Goal: Task Accomplishment & Management: Use online tool/utility

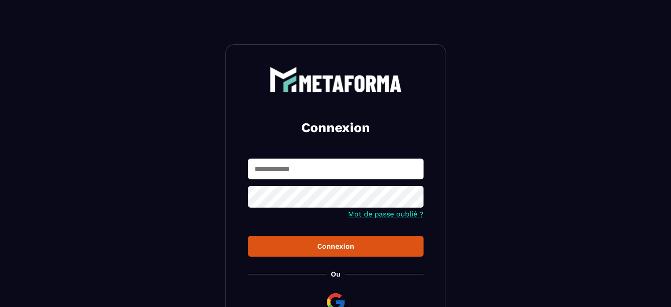
type input "**********"
click at [289, 253] on button "Connexion" at bounding box center [336, 246] width 176 height 21
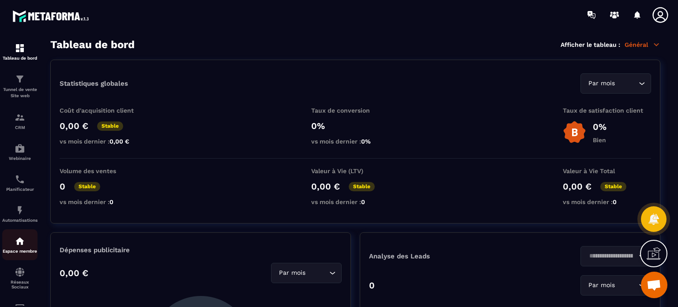
click at [16, 244] on img at bounding box center [20, 241] width 11 height 11
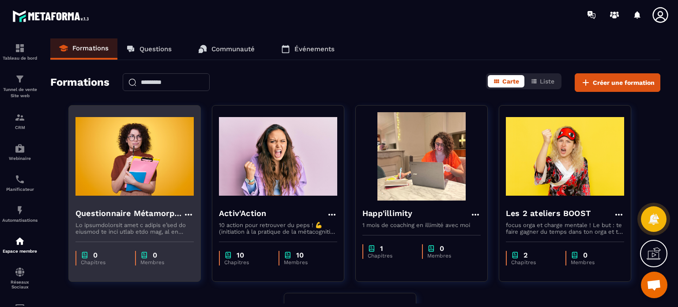
click at [92, 194] on img at bounding box center [134, 156] width 118 height 88
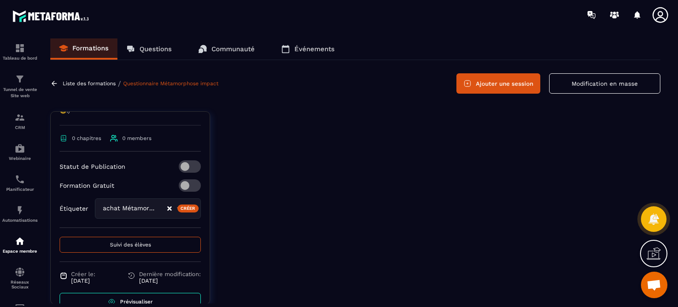
scroll to position [560, 0]
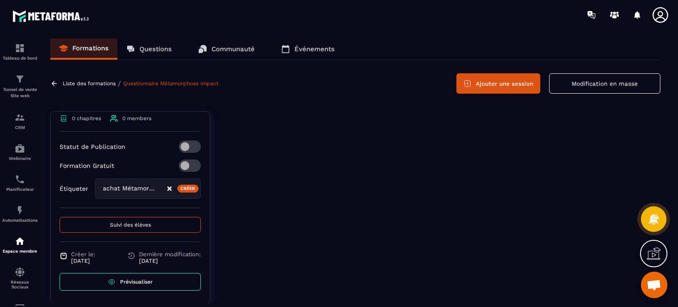
click at [133, 193] on div "achat Métamorphose" at bounding box center [148, 188] width 106 height 20
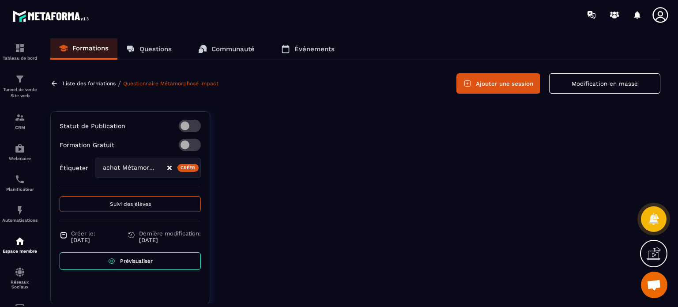
click at [62, 178] on div "Étiqueter achat Métamorphose inscrite Activ'Action / RDV pris Activ'Action en c…" at bounding box center [130, 168] width 141 height 20
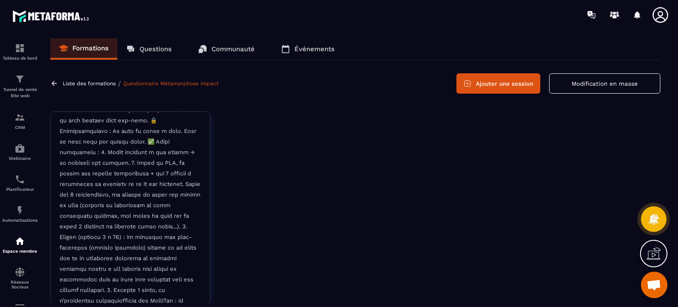
scroll to position [167, 0]
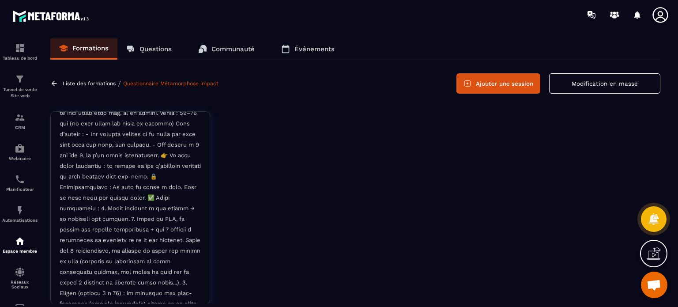
click at [213, 137] on div "URL secrète URL de connexion Questionnaire Métamorphose impact 0 chapitres 0 me…" at bounding box center [355, 214] width 610 height 206
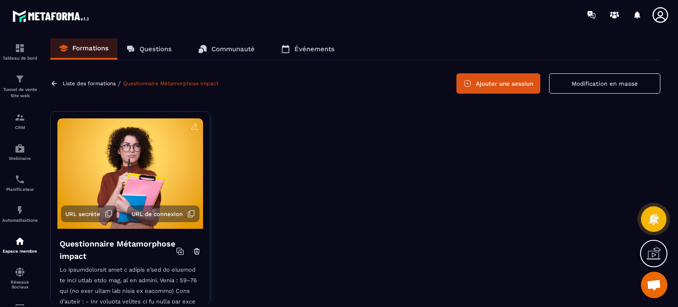
click at [659, 16] on icon at bounding box center [661, 15] width 18 height 18
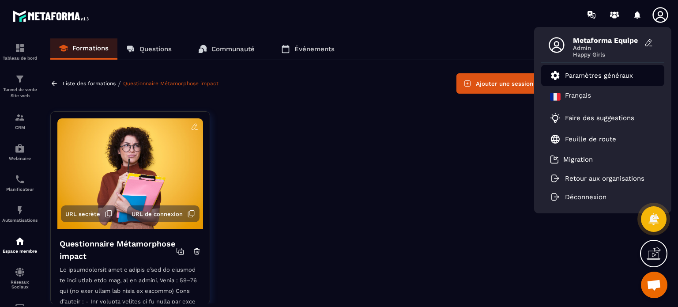
click at [601, 75] on p "Paramètres généraux" at bounding box center [599, 76] width 68 height 8
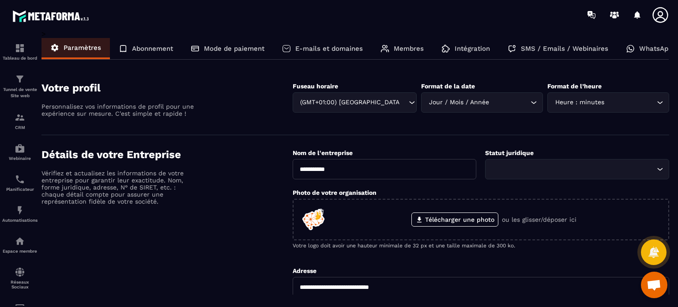
click at [340, 52] on p "E-mails et domaines" at bounding box center [329, 49] width 68 height 8
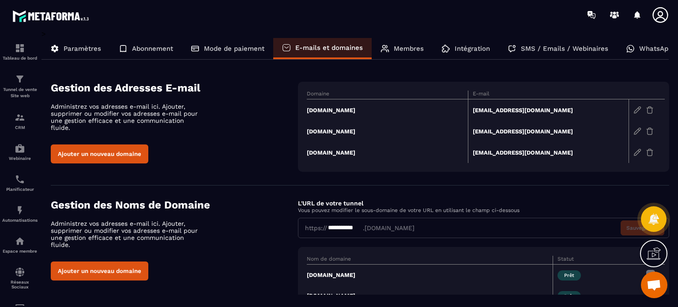
click at [252, 106] on div "Gestion des Adresses E-mail Administrez vos adresses e-mail ici. Ajouter, suppr…" at bounding box center [174, 123] width 247 height 82
click at [271, 168] on div "Gestion des Adresses E-mail Administrez vos adresses e-mail ici. Ajouter, suppr…" at bounding box center [360, 127] width 618 height 90
click at [634, 109] on img at bounding box center [637, 110] width 8 height 8
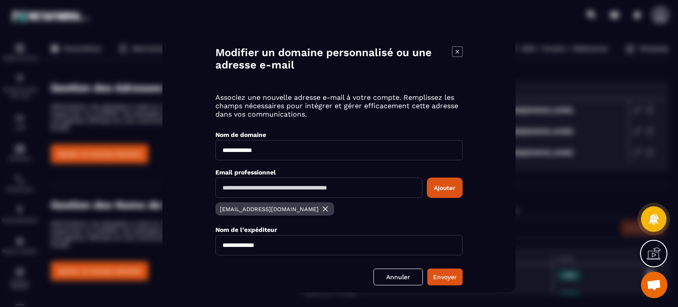
click at [320, 189] on input "Modal window" at bounding box center [318, 187] width 207 height 20
click at [457, 51] on icon "Modal window" at bounding box center [457, 51] width 11 height 11
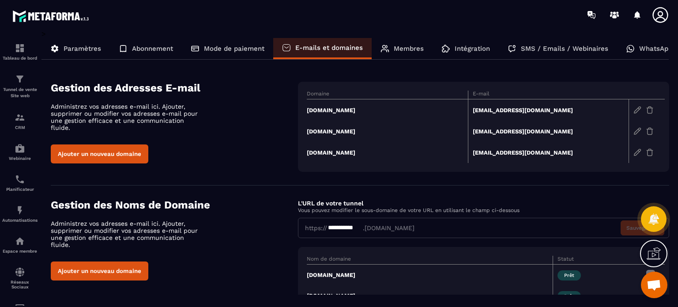
click at [636, 113] on img at bounding box center [637, 110] width 8 height 8
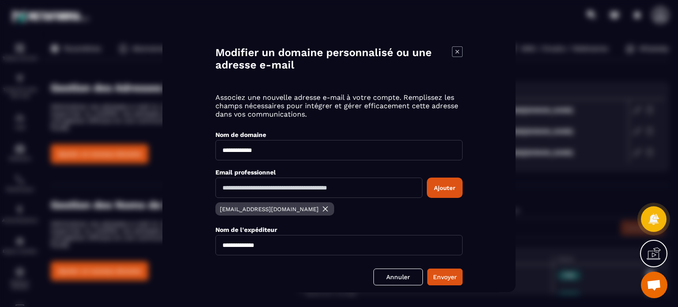
click at [334, 191] on input "Modal window" at bounding box center [318, 187] width 207 height 20
click at [459, 51] on icon "Modal window" at bounding box center [457, 51] width 11 height 11
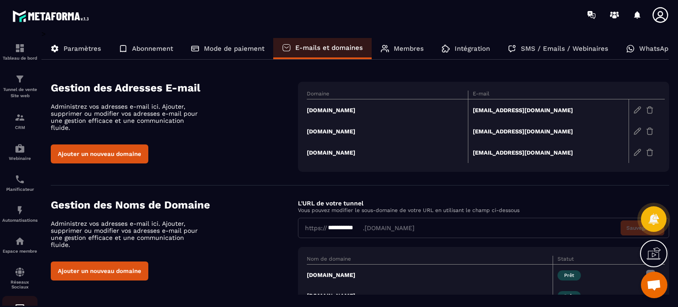
click at [15, 301] on link "E-mailing" at bounding box center [19, 311] width 35 height 31
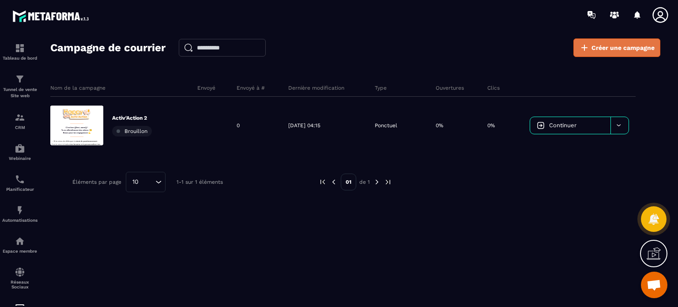
click at [600, 45] on span "Créer une campagne" at bounding box center [622, 47] width 63 height 9
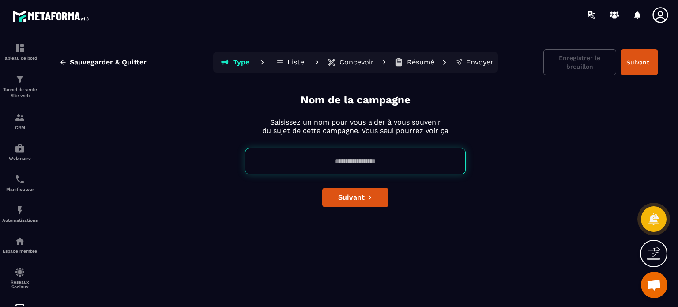
click at [294, 65] on p "Liste" at bounding box center [295, 62] width 17 height 9
click at [314, 166] on input at bounding box center [355, 161] width 221 height 26
type input "*"
type input "**********"
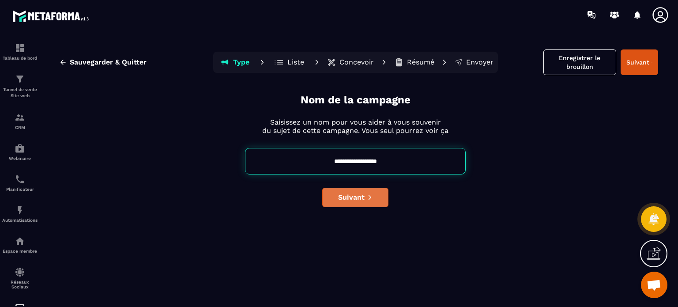
click at [343, 204] on button "Suivant" at bounding box center [355, 197] width 66 height 19
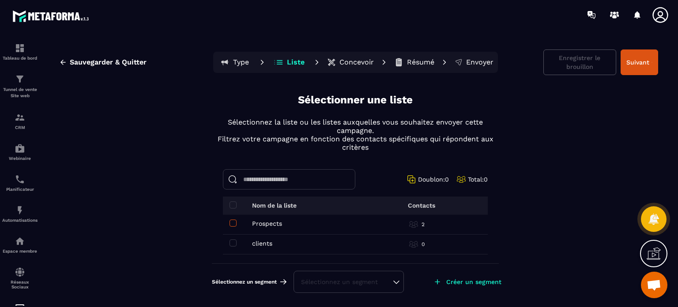
click at [231, 221] on span at bounding box center [233, 222] width 7 height 7
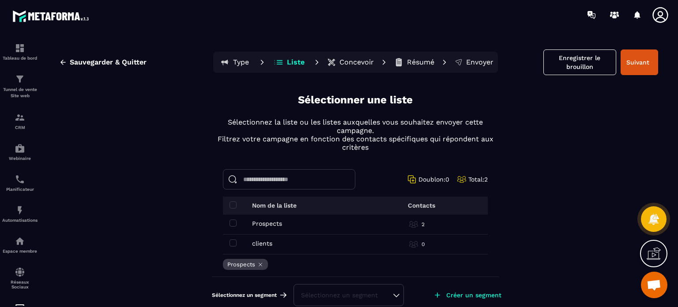
click at [347, 64] on p "Concevoir" at bounding box center [356, 62] width 34 height 9
click at [634, 68] on button "Suivant" at bounding box center [640, 62] width 38 height 26
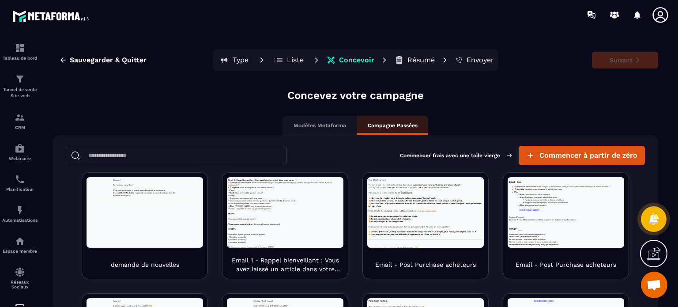
click at [412, 61] on p "Résumé" at bounding box center [420, 60] width 27 height 9
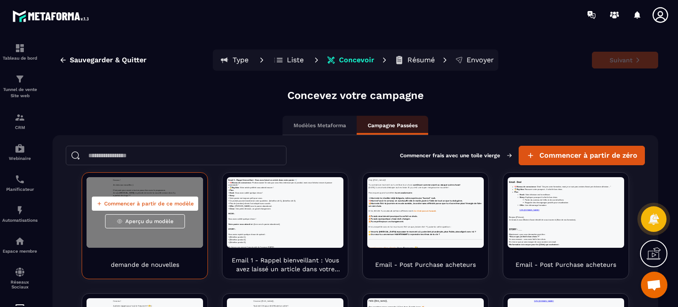
click at [154, 204] on span "Commencer à partir de ce modèle" at bounding box center [149, 203] width 90 height 7
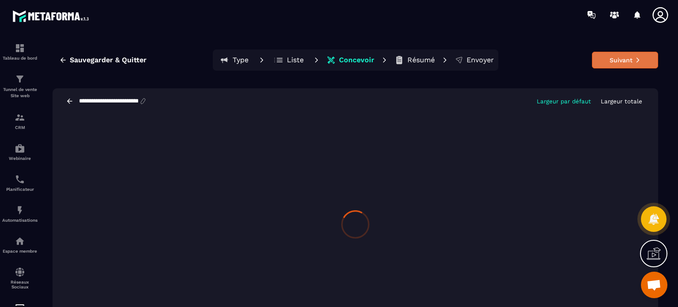
click at [614, 58] on button "Suivant" at bounding box center [625, 60] width 66 height 17
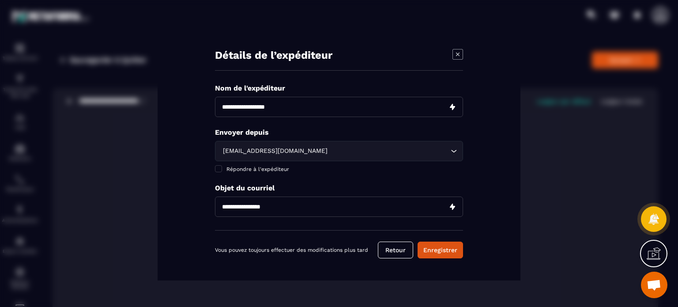
click at [238, 100] on input "Modal window" at bounding box center [339, 107] width 248 height 20
type input "**********"
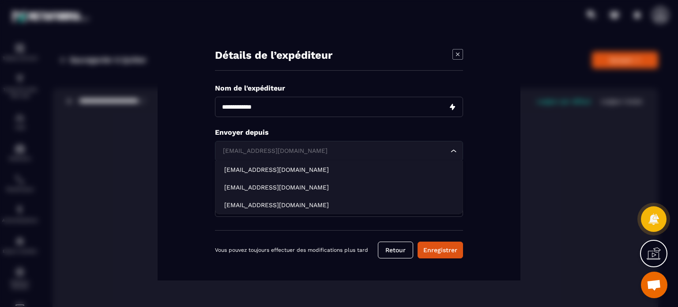
click at [246, 151] on div "[EMAIL_ADDRESS][DOMAIN_NAME]" at bounding box center [335, 151] width 230 height 10
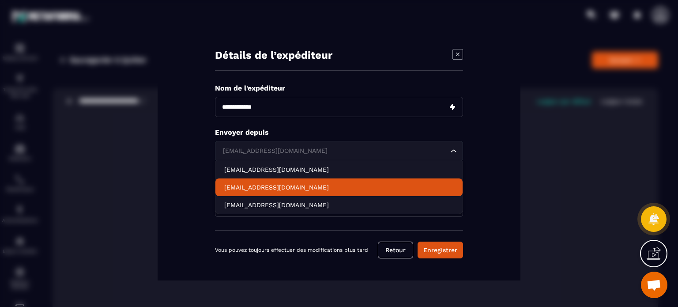
click at [460, 55] on icon "Modal window" at bounding box center [457, 54] width 11 height 11
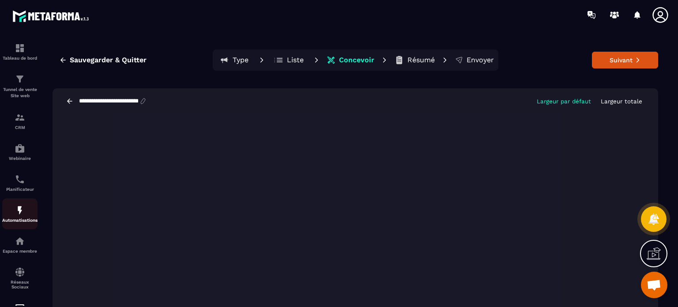
click at [15, 215] on img at bounding box center [20, 210] width 11 height 11
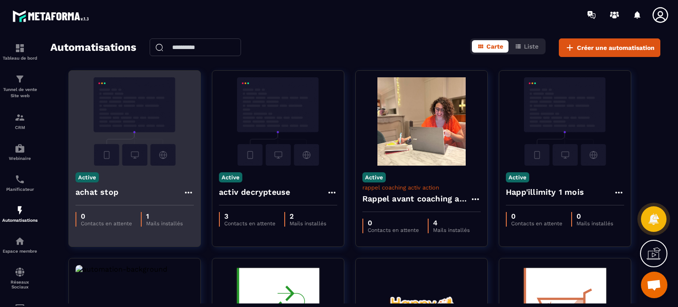
click at [137, 126] on img at bounding box center [134, 121] width 118 height 88
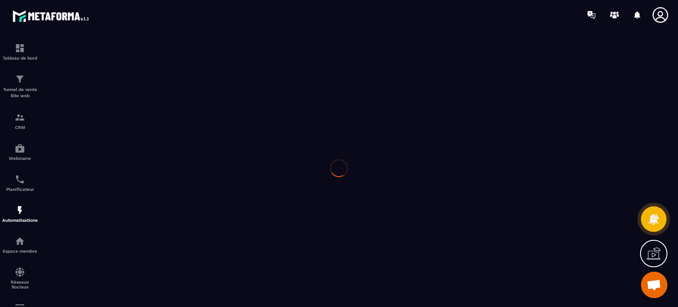
type input "**********"
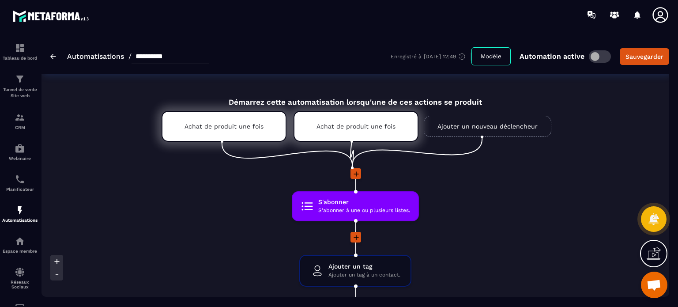
click at [479, 214] on div "S'abonner S'abonner à une ou plusieurs listes. drag-arrow Ajouter un tag Ajoute…" at bounding box center [355, 276] width 432 height 217
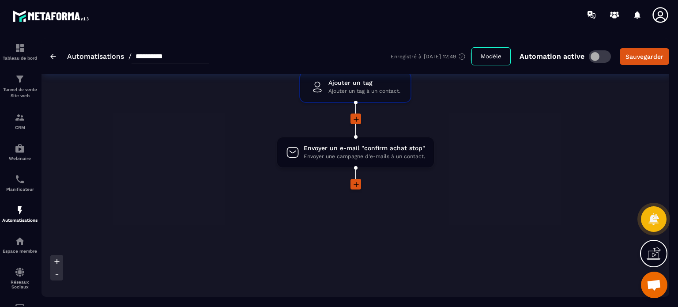
scroll to position [194, 0]
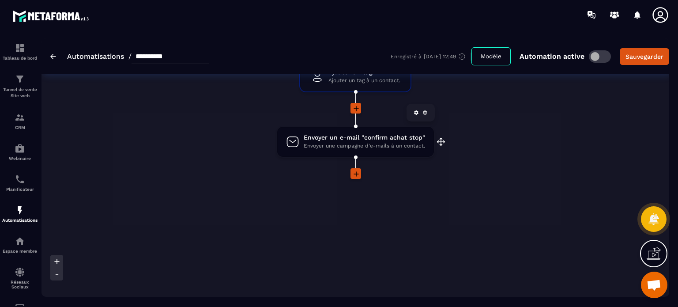
click at [381, 143] on span "Envoyer une campagne d'e-mails à un contact." at bounding box center [364, 146] width 121 height 8
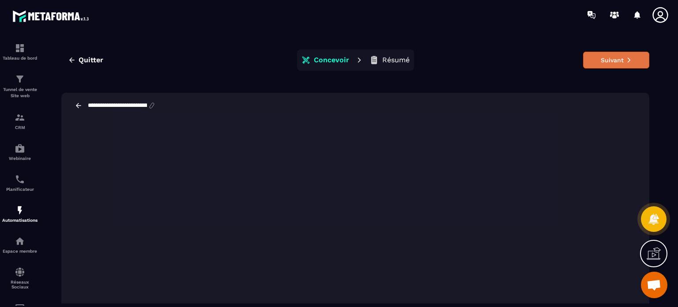
click at [607, 61] on button "Suivant" at bounding box center [616, 60] width 66 height 17
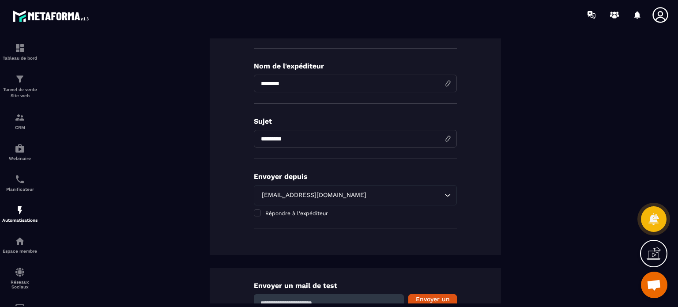
scroll to position [139, 0]
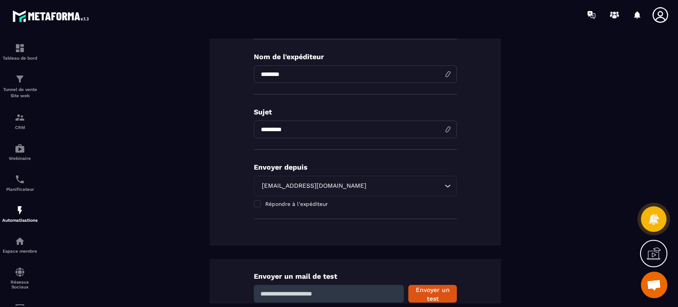
click at [285, 187] on div "[EMAIL_ADDRESS][DOMAIN_NAME]" at bounding box center [351, 186] width 185 height 10
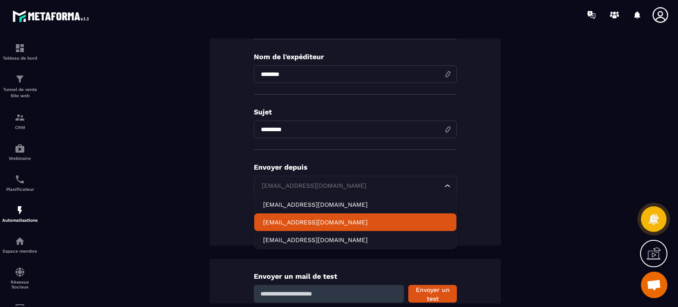
click at [210, 222] on div "**********" at bounding box center [355, 114] width 291 height 261
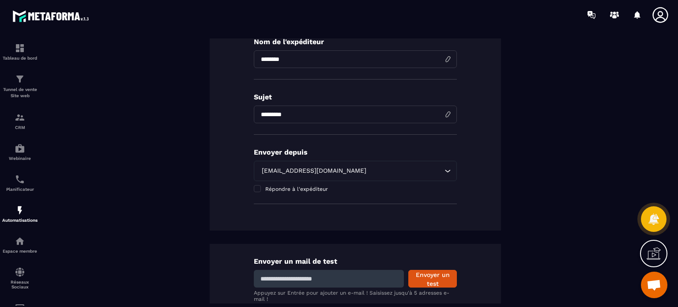
scroll to position [158, 0]
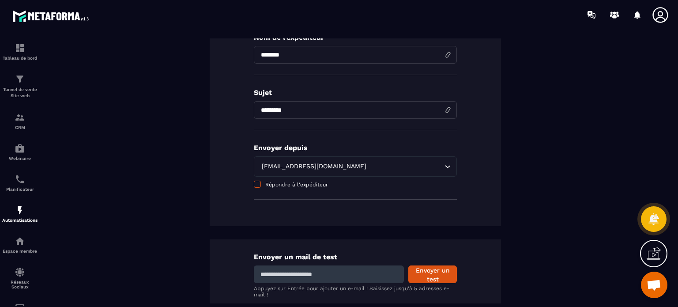
click at [256, 185] on span at bounding box center [257, 184] width 7 height 7
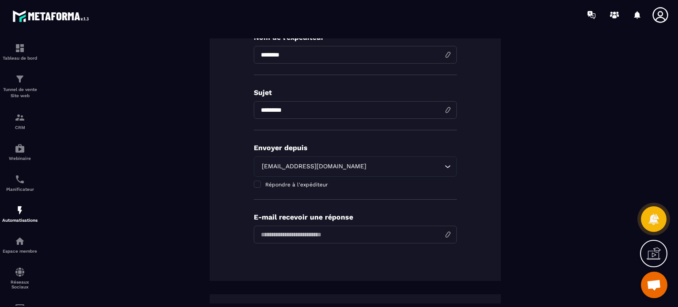
click at [271, 166] on div "[EMAIL_ADDRESS][DOMAIN_NAME]" at bounding box center [351, 167] width 185 height 10
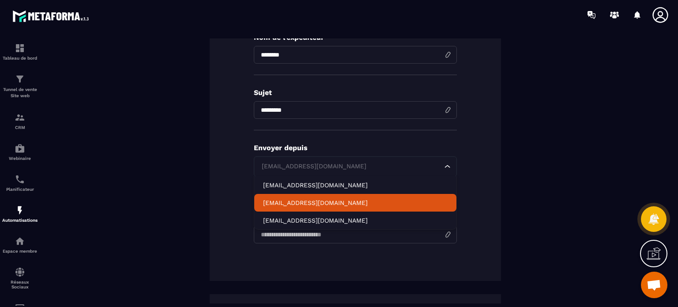
click at [274, 204] on p "[EMAIL_ADDRESS][DOMAIN_NAME]" at bounding box center [355, 202] width 185 height 9
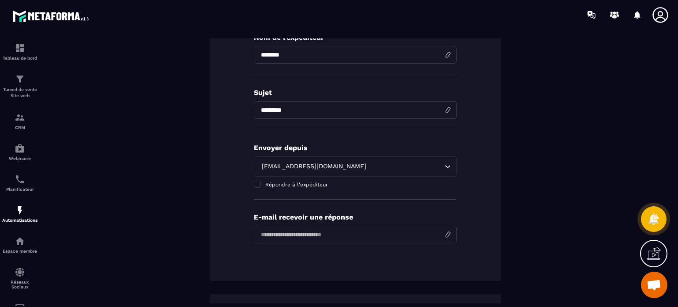
click at [267, 233] on input "email" at bounding box center [355, 235] width 203 height 18
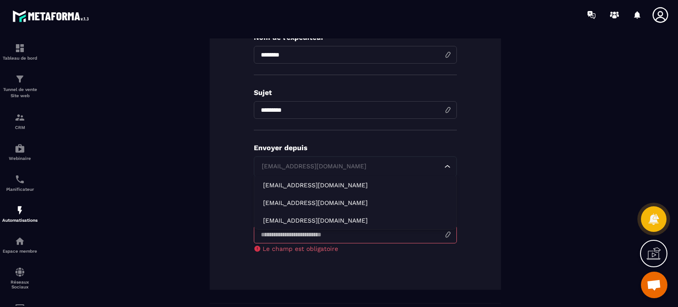
click at [292, 166] on div "[EMAIL_ADDRESS][DOMAIN_NAME]" at bounding box center [351, 167] width 185 height 10
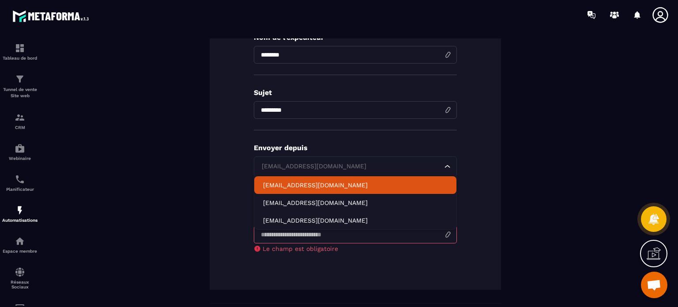
click at [284, 183] on p "[EMAIL_ADDRESS][DOMAIN_NAME]" at bounding box center [355, 185] width 185 height 9
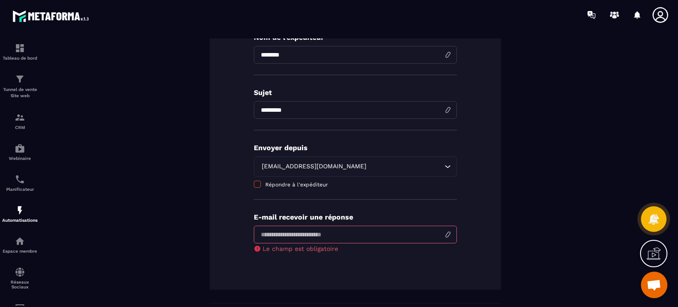
click at [265, 185] on span "Répondre à l'expéditeur" at bounding box center [296, 184] width 63 height 6
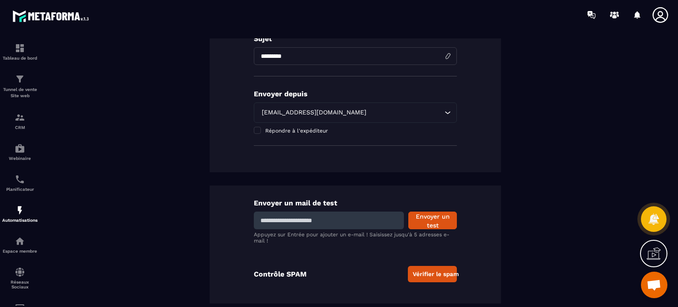
scroll to position [0, 0]
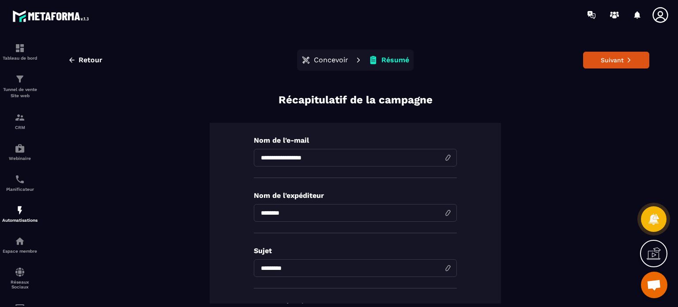
click at [666, 42] on div "**********" at bounding box center [355, 170] width 628 height 265
click at [604, 57] on button "Suivant" at bounding box center [616, 60] width 66 height 17
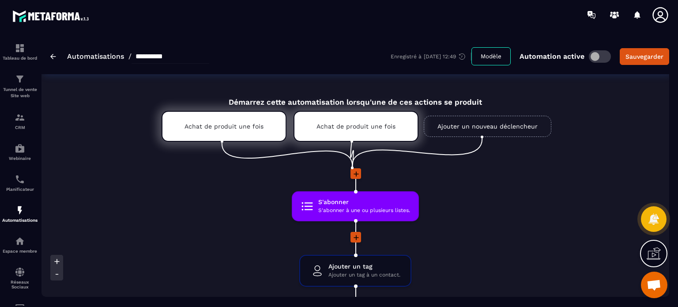
click at [271, 52] on div "**********" at bounding box center [355, 56] width 628 height 36
click at [12, 276] on div "Réseaux Sociaux" at bounding box center [19, 278] width 35 height 23
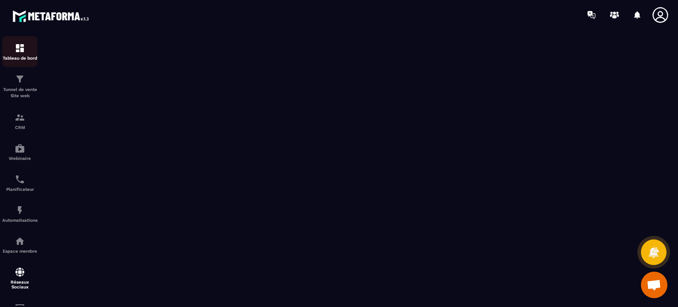
click at [18, 58] on p "Tableau de bord" at bounding box center [19, 58] width 35 height 5
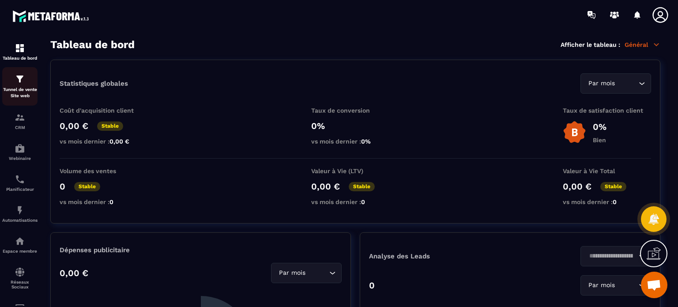
click at [19, 83] on img at bounding box center [20, 79] width 11 height 11
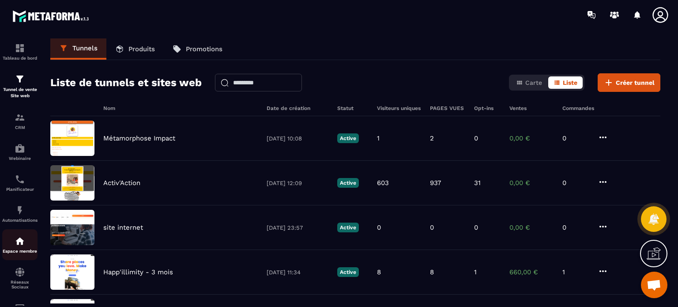
click at [14, 252] on p "Espace membre" at bounding box center [19, 251] width 35 height 5
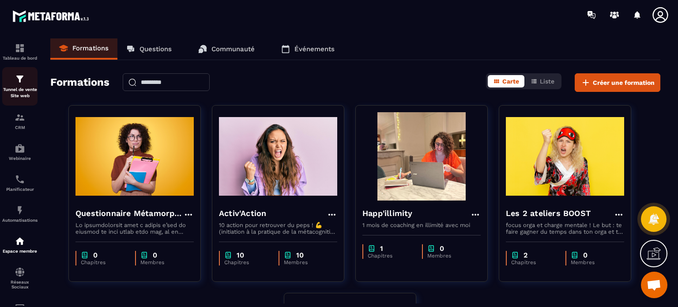
click at [30, 88] on p "Tunnel de vente Site web" at bounding box center [19, 93] width 35 height 12
